Goal: Task Accomplishment & Management: Complete application form

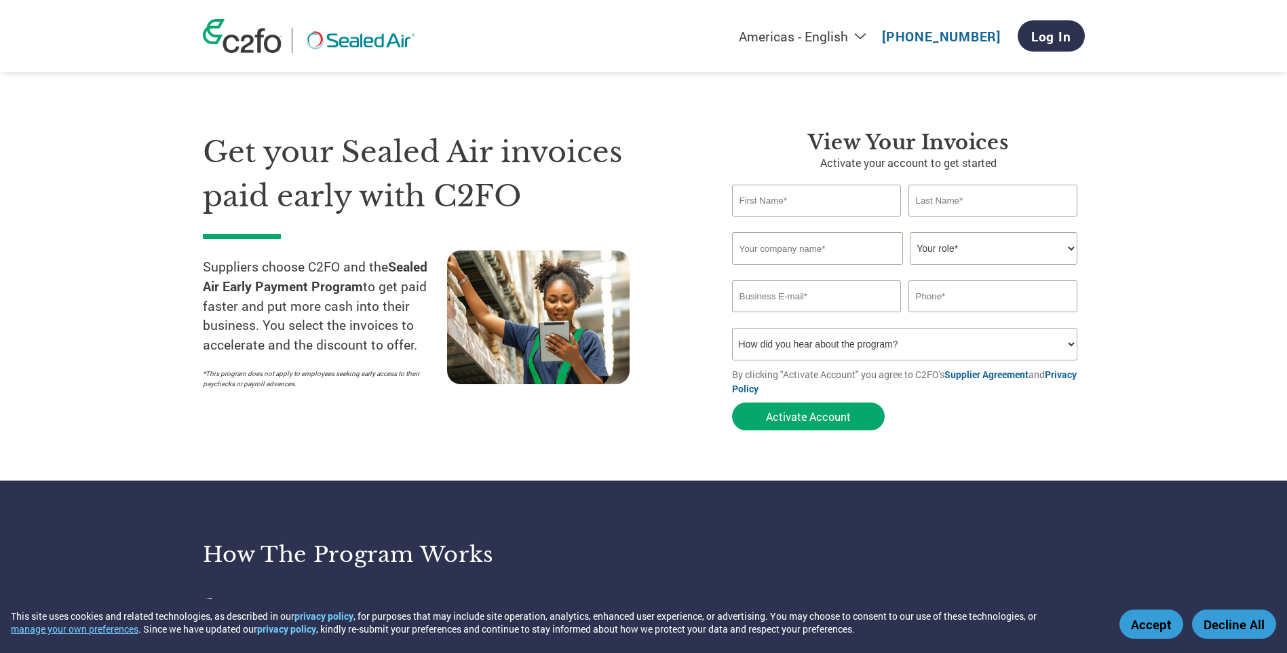
click at [819, 195] on input "text" at bounding box center [817, 200] width 170 height 32
type input "[PERSON_NAME]"
type input "The Fiber Resource Group, Inc."
type input "[PERSON_NAME][EMAIL_ADDRESS][DOMAIN_NAME]"
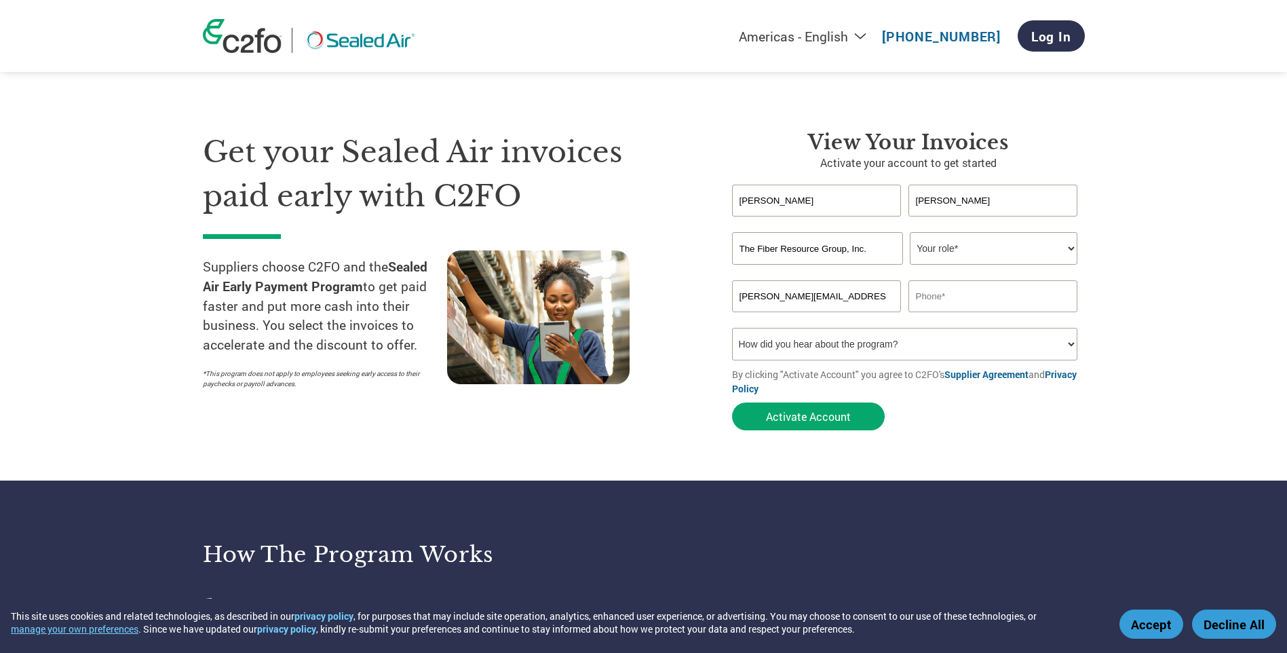
type input "[PHONE_NUMBER]"
click at [776, 341] on select "How did you hear about the program? Received a letter Email Social Media Online…" at bounding box center [905, 344] width 346 height 33
select select "Email"
click at [732, 328] on select "How did you hear about the program? Received a letter Email Social Media Online…" at bounding box center [905, 344] width 346 height 33
click at [963, 253] on select "Your role* CFO Controller Credit Manager Finance Director Treasurer CEO Preside…" at bounding box center [994, 248] width 168 height 33
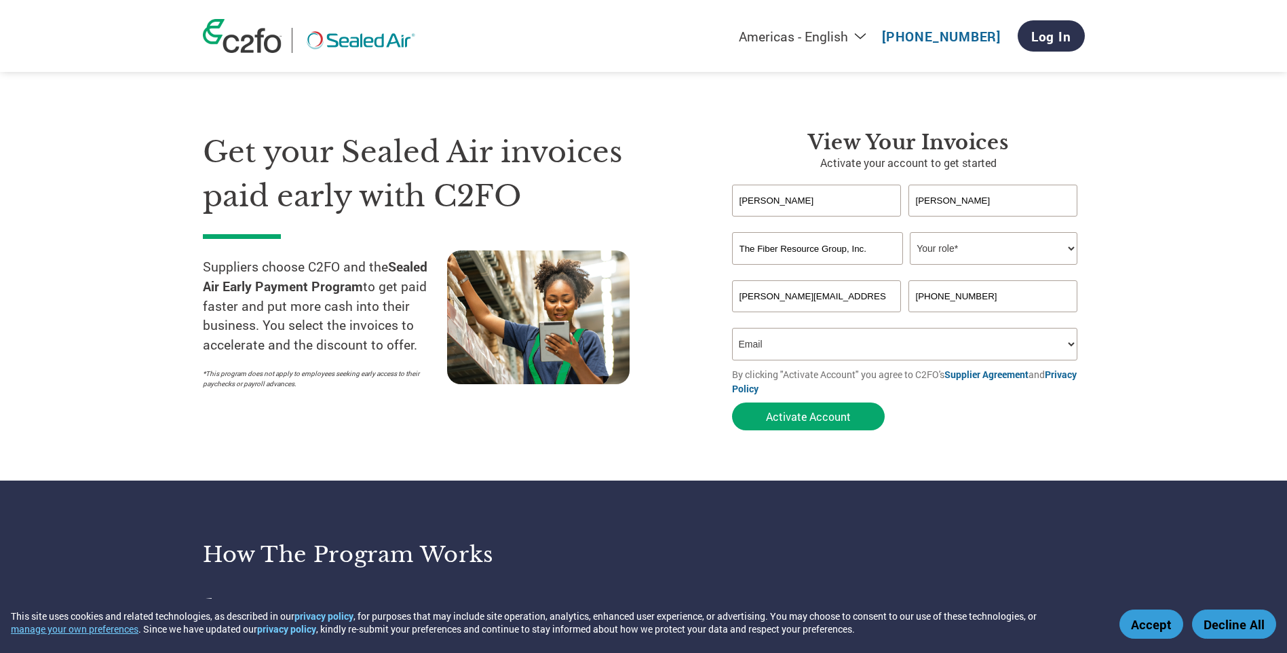
select select "OTHER"
click at [910, 232] on select "Your role* CFO Controller Credit Manager Finance Director Treasurer CEO Preside…" at bounding box center [994, 248] width 168 height 33
click at [782, 419] on button "Activate Account" at bounding box center [808, 416] width 153 height 28
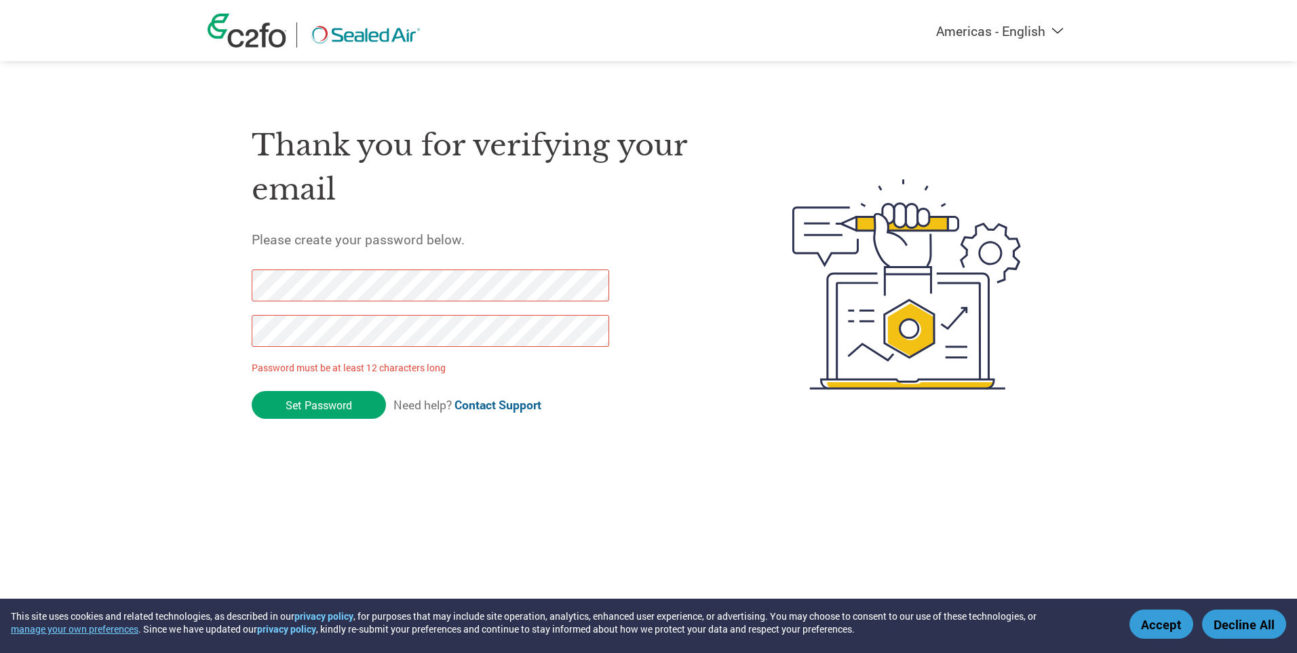
click at [574, 389] on form "Password must be at least 12 characters long Set Password Need help? Contact Su…" at bounding box center [442, 347] width 381 height 157
click at [144, 265] on div "Americas - English Américas - Español Américas - Português Amériques - Français…" at bounding box center [648, 229] width 1297 height 459
click at [1, 279] on div "Americas - English Américas - Español Américas - Português Amériques - Français…" at bounding box center [648, 229] width 1297 height 459
click at [322, 511] on html "This site uses cookies and related technologies, as described in our privacy po…" at bounding box center [648, 256] width 1297 height 513
click at [339, 402] on input "Set Password" at bounding box center [319, 405] width 134 height 28
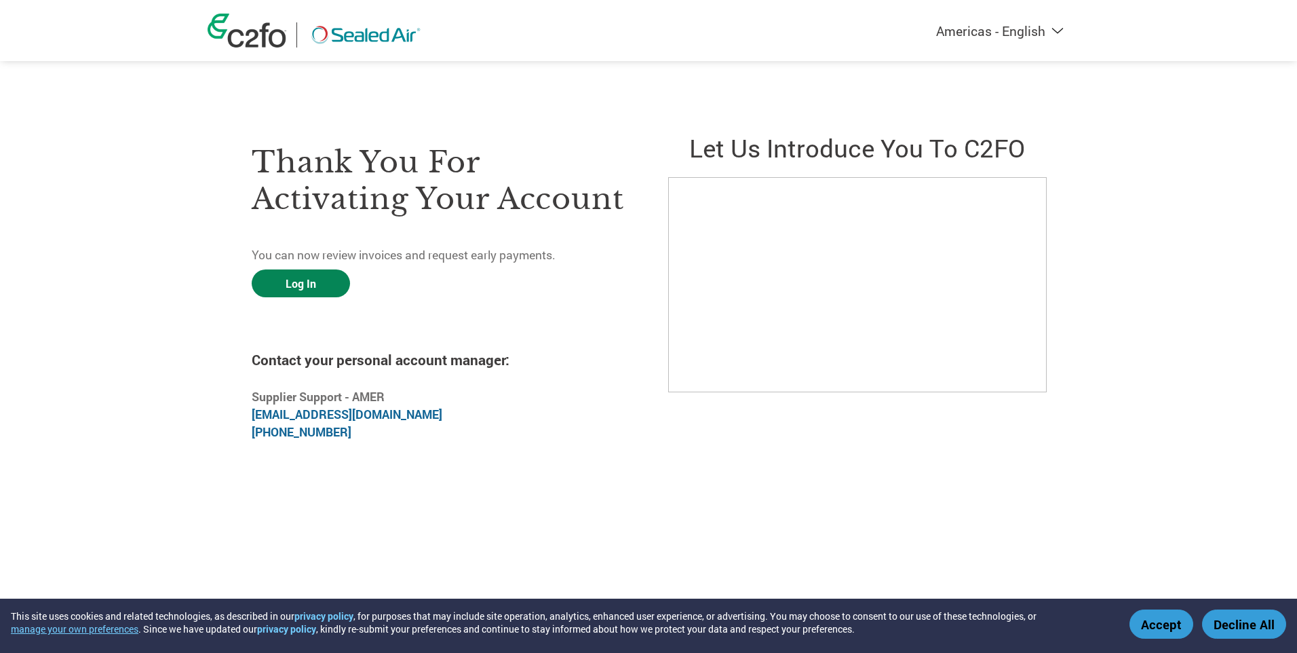
click at [294, 284] on link "Log In" at bounding box center [301, 283] width 98 height 28
